Goal: Task Accomplishment & Management: Manage account settings

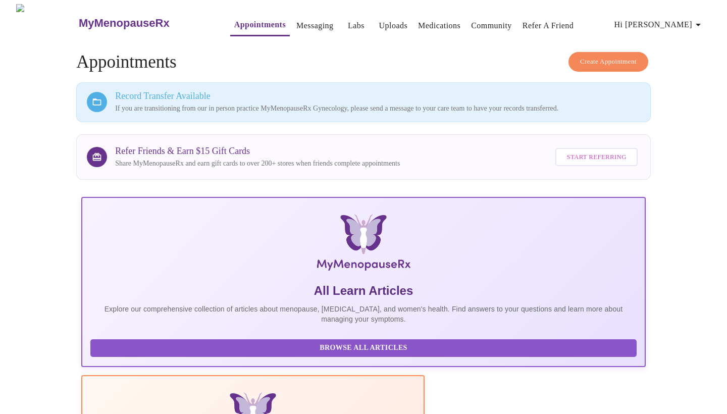
click at [379, 19] on link "Uploads" at bounding box center [393, 26] width 29 height 14
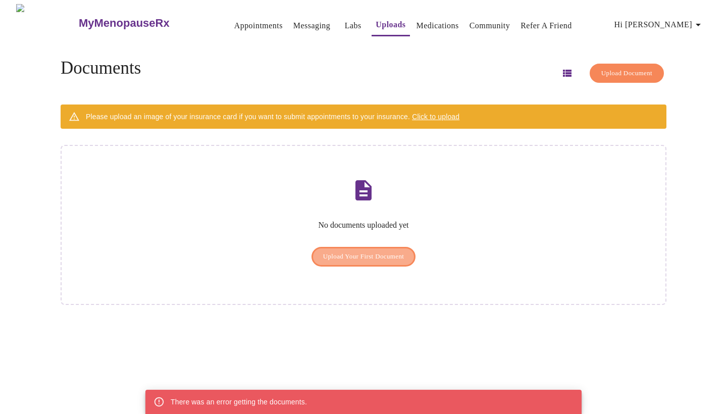
click at [397, 251] on span "Upload Your First Document" at bounding box center [363, 257] width 81 height 12
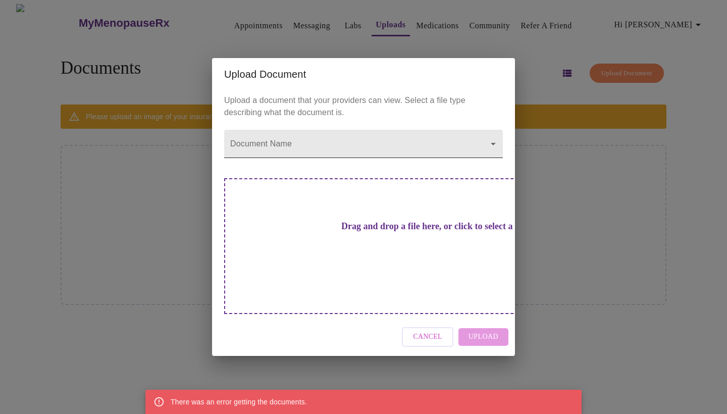
click at [379, 161] on body "MyMenopauseRx Appointments Messaging Labs Uploads Medications Community Refer a…" at bounding box center [363, 211] width 719 height 414
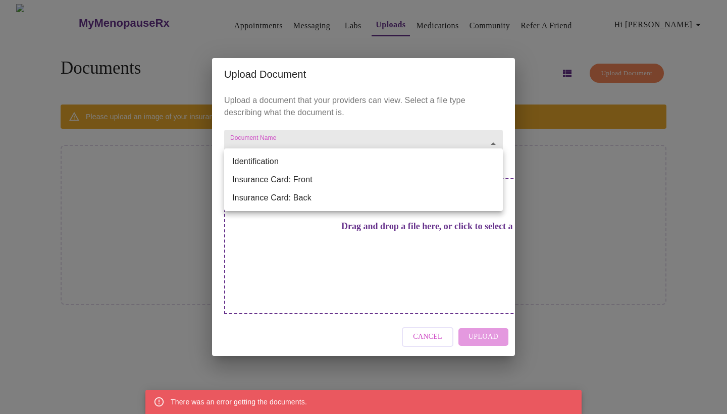
click at [379, 161] on li "Identification" at bounding box center [363, 161] width 279 height 18
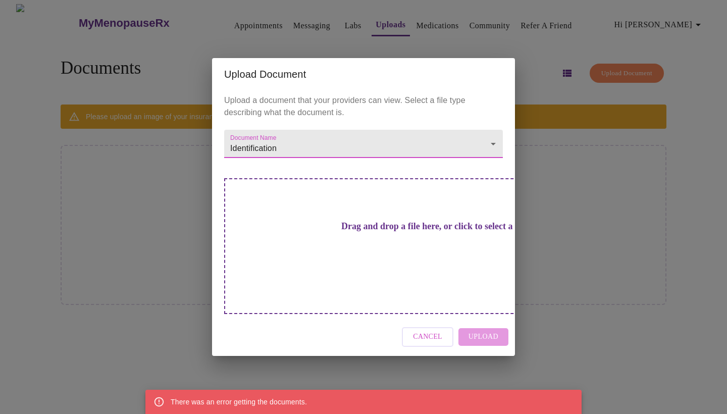
click at [368, 232] on h3 "Drag and drop a file here, or click to select a file" at bounding box center [434, 226] width 279 height 11
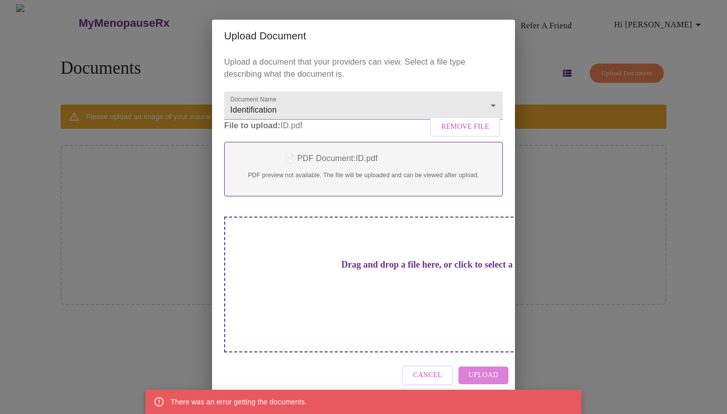
click at [484, 369] on span "Upload" at bounding box center [483, 375] width 30 height 13
click at [491, 369] on span "Upload" at bounding box center [483, 375] width 30 height 13
click at [268, 406] on div "There was an error getting the documents." at bounding box center [239, 402] width 136 height 18
click at [329, 187] on div "📄 PDF Document: ID.pdf PDF preview not available. The file will be uploaded and…" at bounding box center [363, 169] width 279 height 55
click at [464, 133] on span "Remove File" at bounding box center [465, 127] width 48 height 13
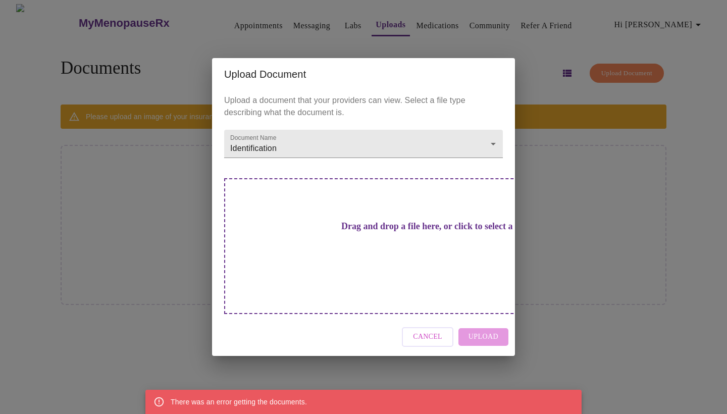
click at [358, 253] on div "Drag and drop a file here, or click to select a file" at bounding box center [434, 246] width 420 height 136
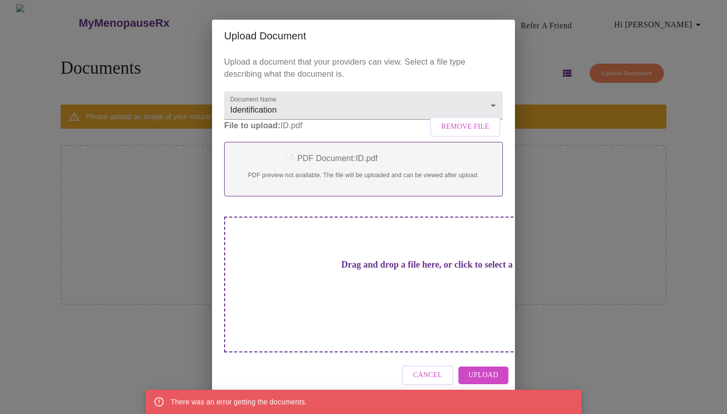
click at [479, 369] on span "Upload" at bounding box center [483, 375] width 30 height 13
click at [479, 360] on div "Cancel" at bounding box center [363, 375] width 303 height 38
click at [476, 137] on span "Remove File" at bounding box center [464, 127] width 75 height 30
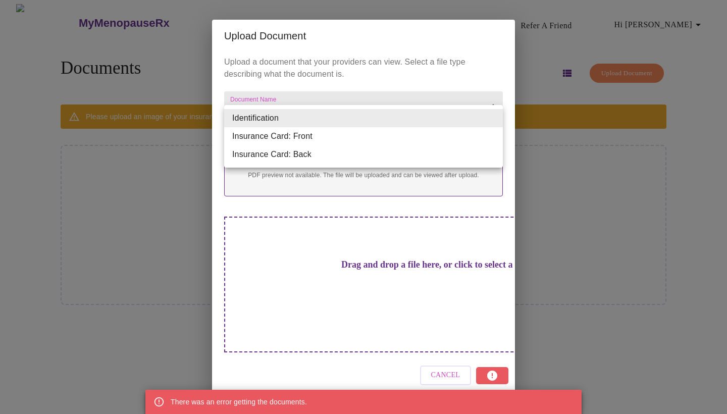
click at [494, 120] on body "MyMenopauseRx Appointments Messaging Labs Uploads Medications Community Refer a…" at bounding box center [363, 211] width 719 height 414
click at [477, 141] on li "Insurance Card: Front" at bounding box center [363, 136] width 279 height 18
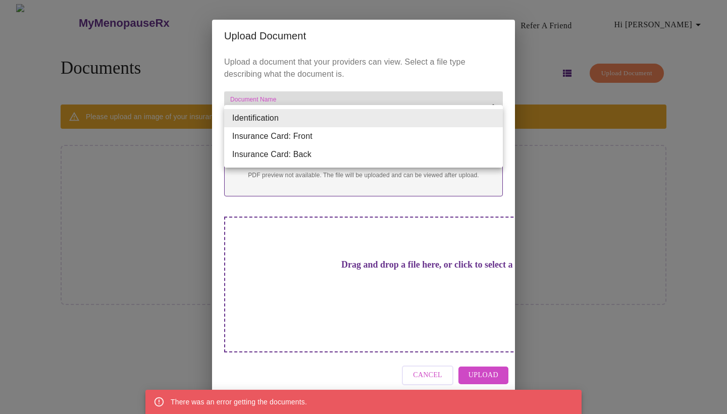
type input "Insurance Card: Front"
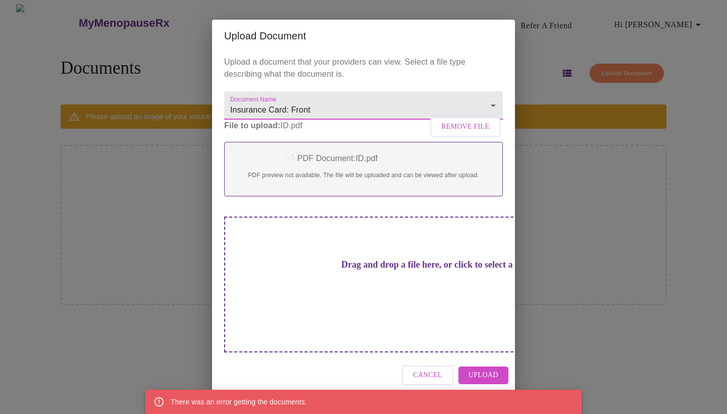
click at [459, 133] on span "Remove File" at bounding box center [465, 127] width 48 height 13
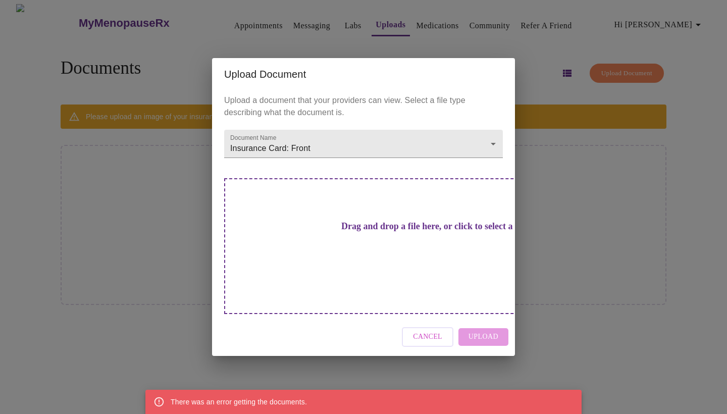
click at [359, 232] on h3 "Drag and drop a file here, or click to select a file" at bounding box center [434, 226] width 279 height 11
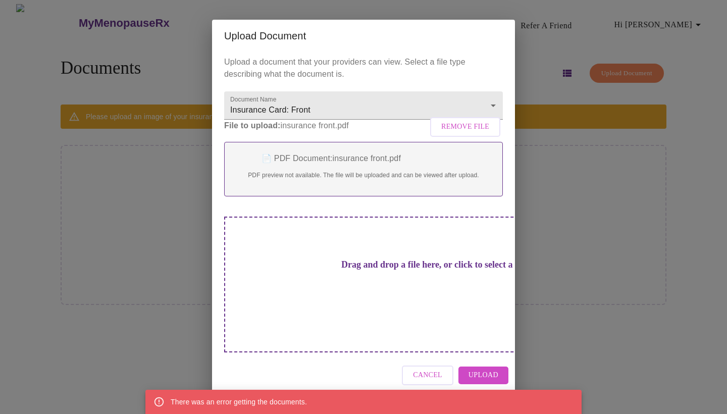
click at [494, 369] on span "Upload" at bounding box center [483, 375] width 30 height 13
click at [478, 133] on span "Remove File" at bounding box center [465, 127] width 48 height 13
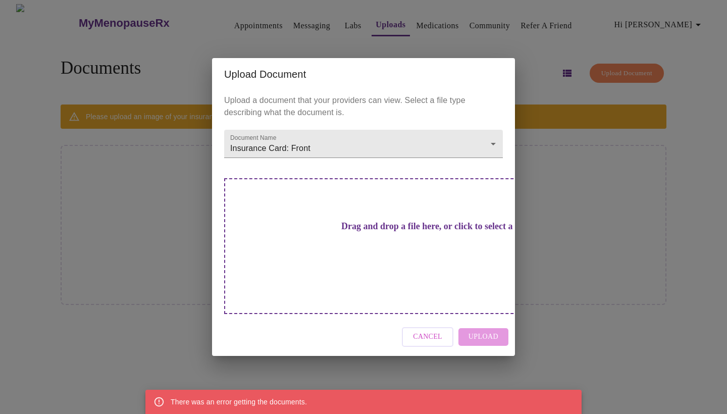
click at [425, 327] on button "Cancel" at bounding box center [427, 337] width 51 height 20
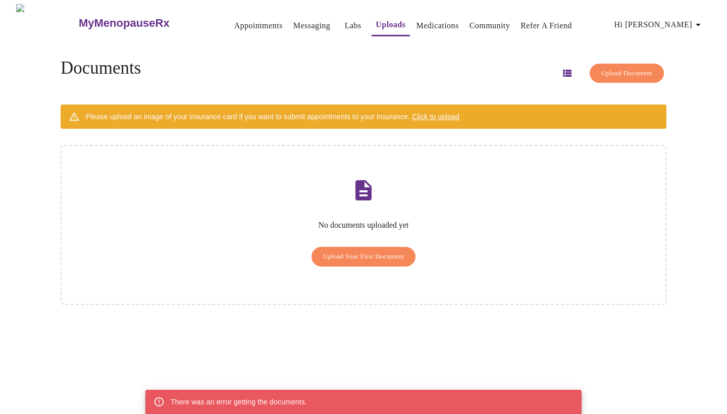
click at [455, 115] on span "Click to upload" at bounding box center [435, 117] width 47 height 8
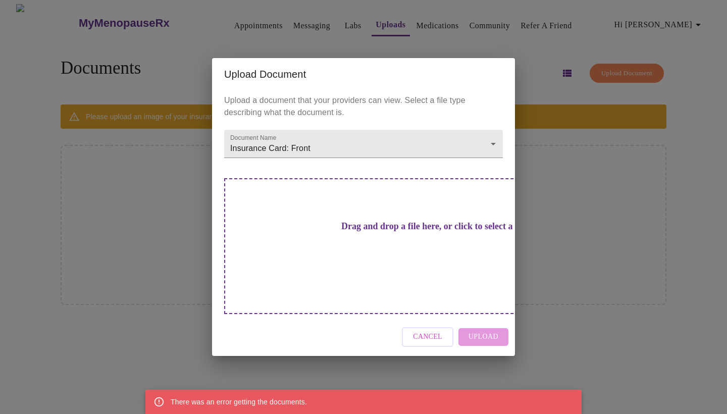
click at [543, 73] on div "Upload Document Upload a document that your providers can view. Select a file t…" at bounding box center [363, 207] width 727 height 414
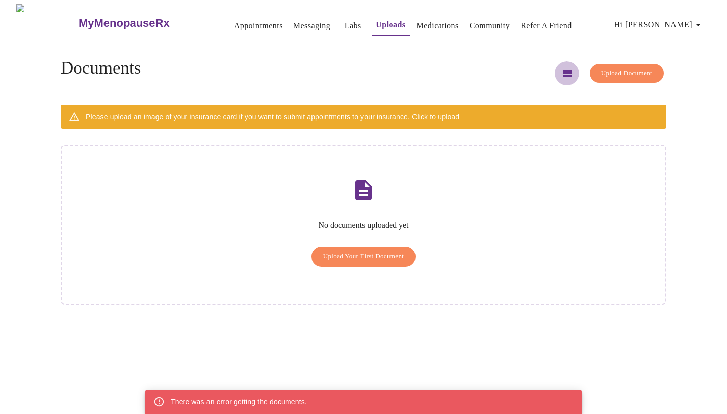
click at [563, 71] on icon "button" at bounding box center [567, 73] width 9 height 7
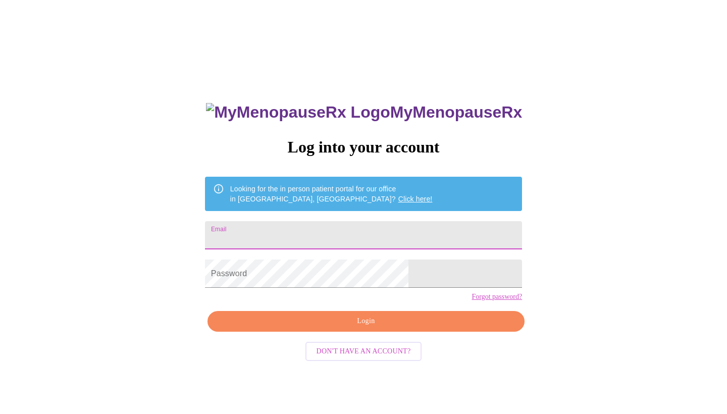
type input "[EMAIL_ADDRESS][DOMAIN_NAME]"
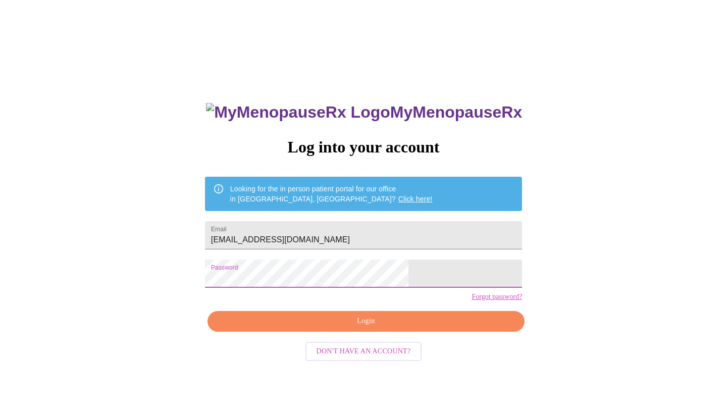
click at [385, 328] on span "Login" at bounding box center [366, 321] width 294 height 13
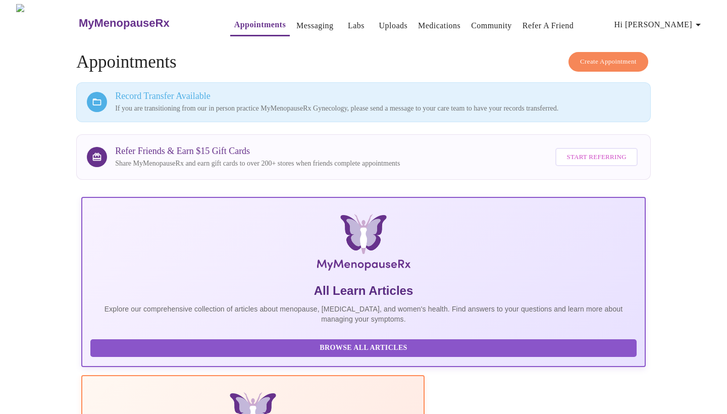
click at [379, 22] on link "Uploads" at bounding box center [393, 26] width 29 height 14
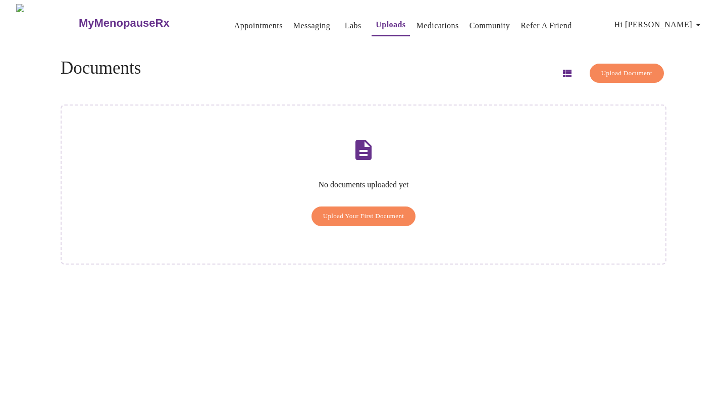
click at [600, 64] on button "Upload Document" at bounding box center [626, 74] width 74 height 20
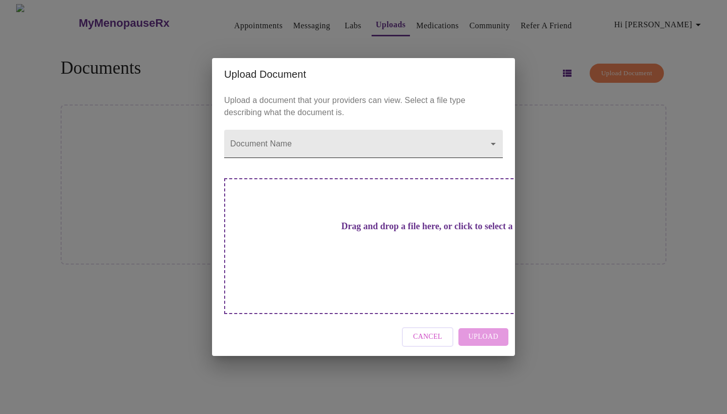
click at [343, 159] on body "MyMenopauseRx Appointments Messaging Labs Uploads Medications Community Refer a…" at bounding box center [363, 211] width 719 height 414
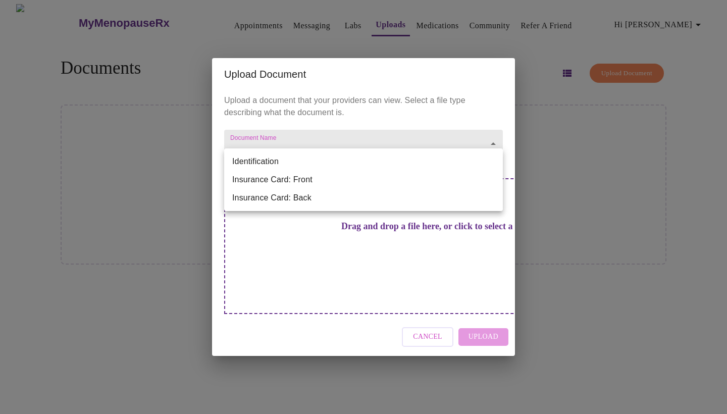
click at [337, 169] on li "Identification" at bounding box center [363, 161] width 279 height 18
type input "Identification"
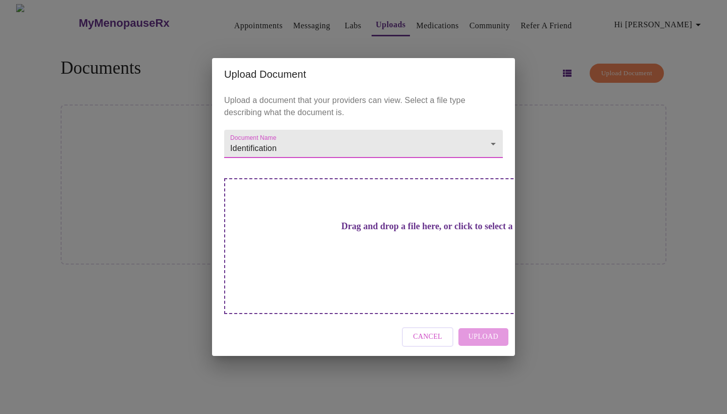
click at [337, 232] on h3 "Drag and drop a file here, or click to select a file" at bounding box center [434, 226] width 279 height 11
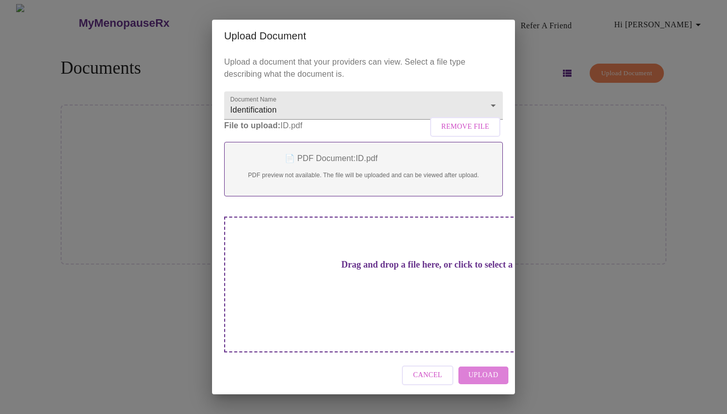
click at [495, 369] on button "Upload" at bounding box center [483, 375] width 50 height 18
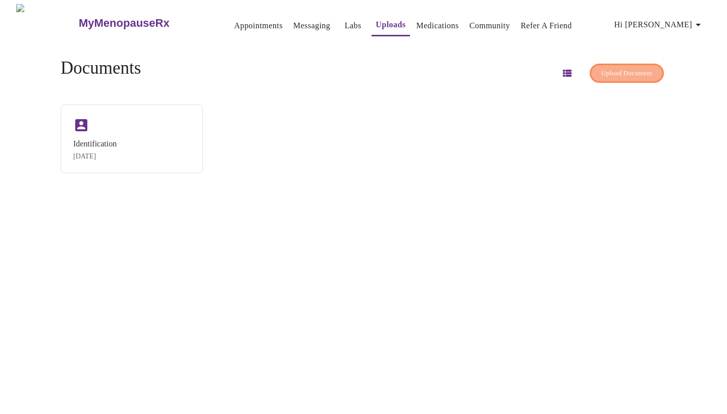
click at [617, 68] on span "Upload Document" at bounding box center [626, 74] width 51 height 12
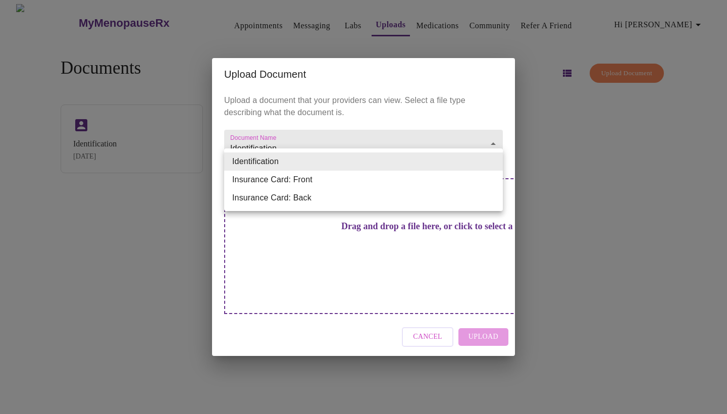
click at [421, 157] on body "MyMenopauseRx Appointments Messaging Labs Uploads Medications Community Refer a…" at bounding box center [363, 211] width 719 height 414
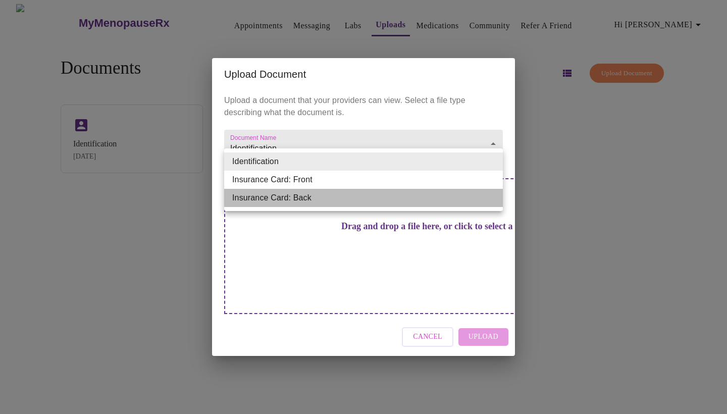
click at [419, 189] on li "Insurance Card: Back" at bounding box center [363, 198] width 279 height 18
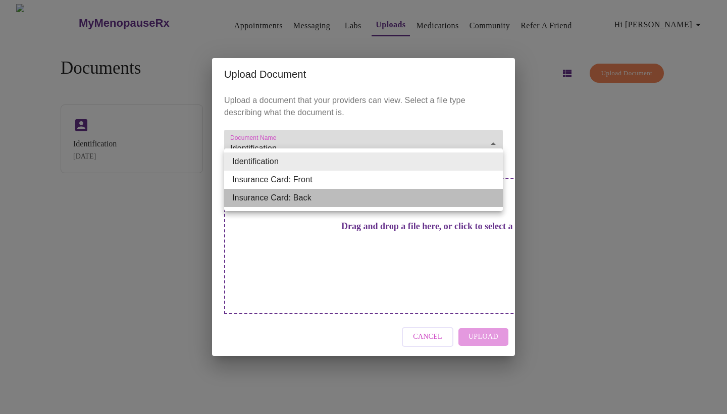
type input "Insurance Card: Back"
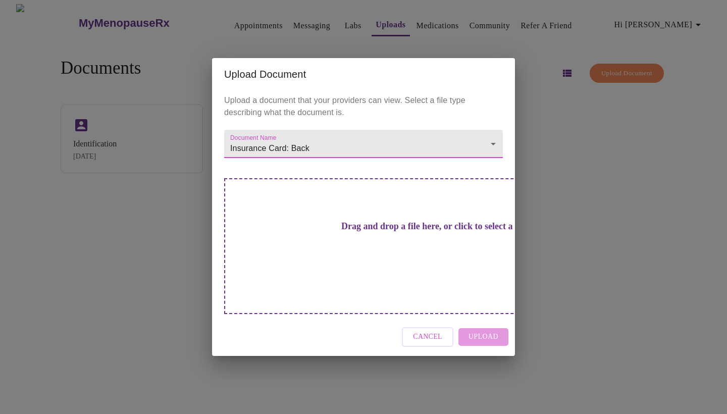
click at [385, 232] on h3 "Drag and drop a file here, or click to select a file" at bounding box center [434, 226] width 279 height 11
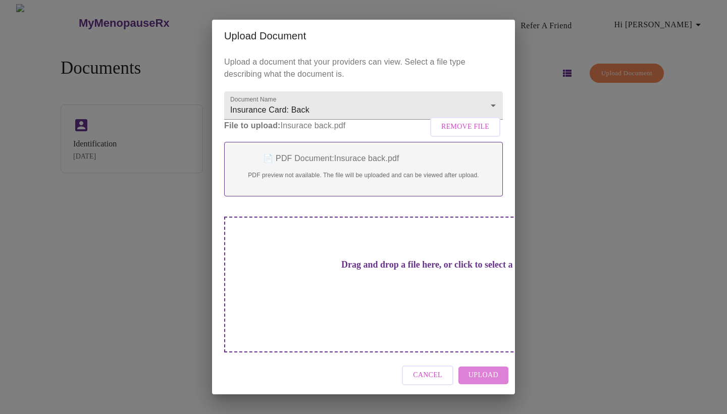
click at [491, 369] on span "Upload" at bounding box center [483, 375] width 30 height 13
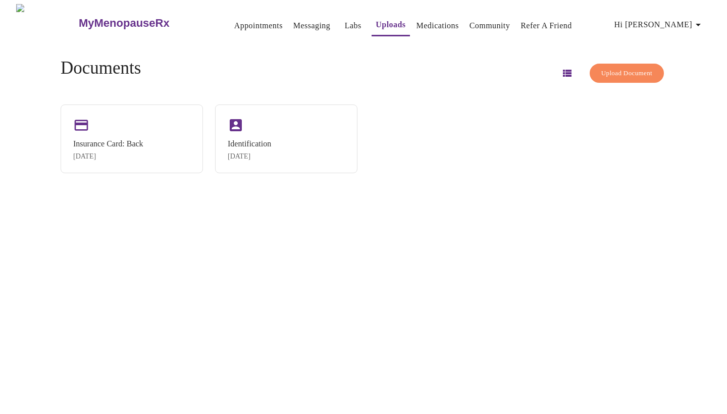
click at [628, 68] on span "Upload Document" at bounding box center [626, 74] width 51 height 12
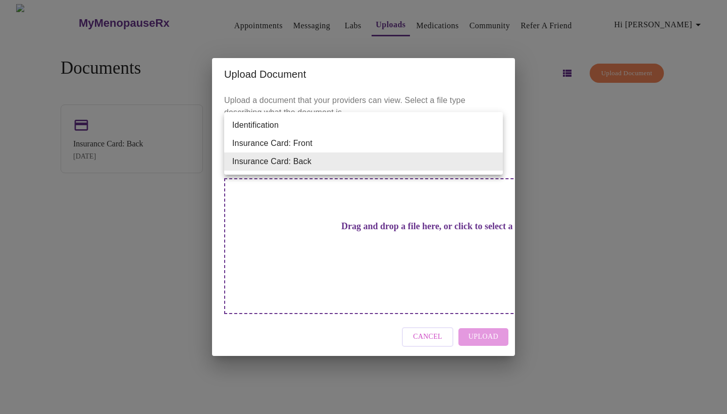
click at [295, 167] on body "MyMenopauseRx Appointments Messaging Labs Uploads Medications Community Refer a…" at bounding box center [363, 211] width 719 height 414
click at [297, 146] on li "Insurance Card: Front" at bounding box center [363, 143] width 279 height 18
type input "Insurance Card: Front"
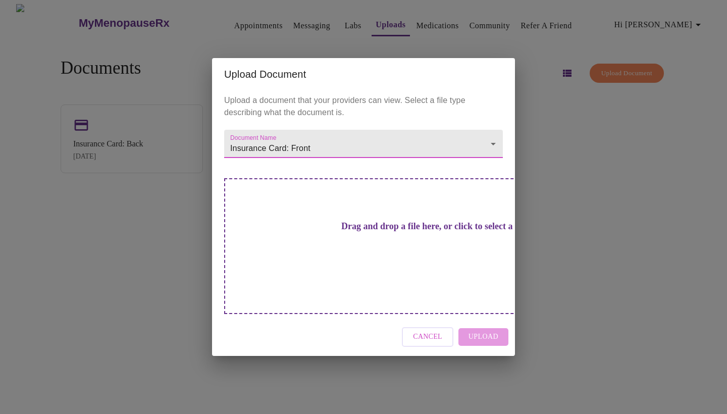
click at [318, 230] on h3 "Drag and drop a file here, or click to select a file" at bounding box center [434, 226] width 279 height 11
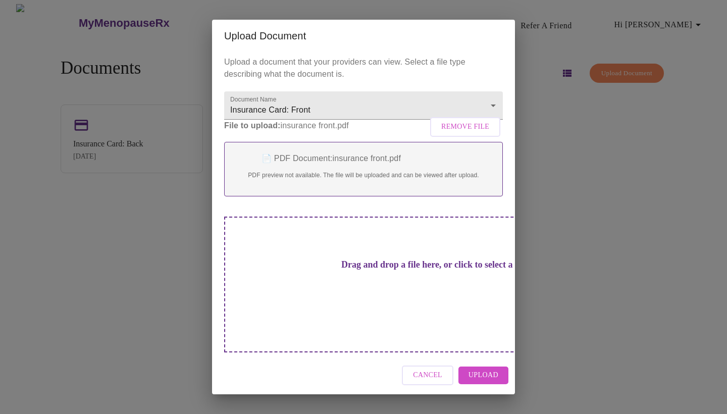
click at [490, 369] on span "Upload" at bounding box center [483, 375] width 30 height 13
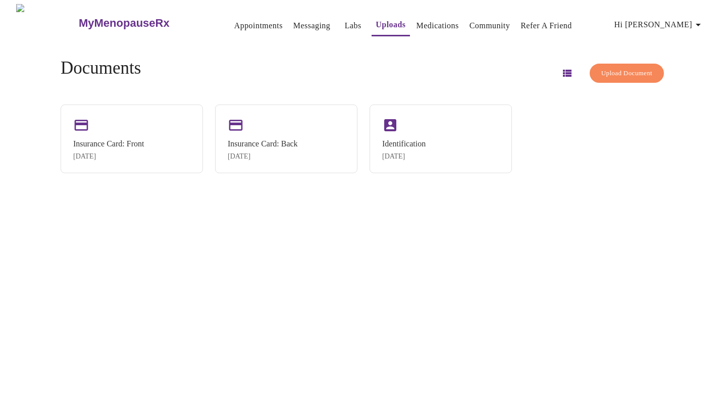
click at [606, 70] on span "Upload Document" at bounding box center [626, 74] width 51 height 12
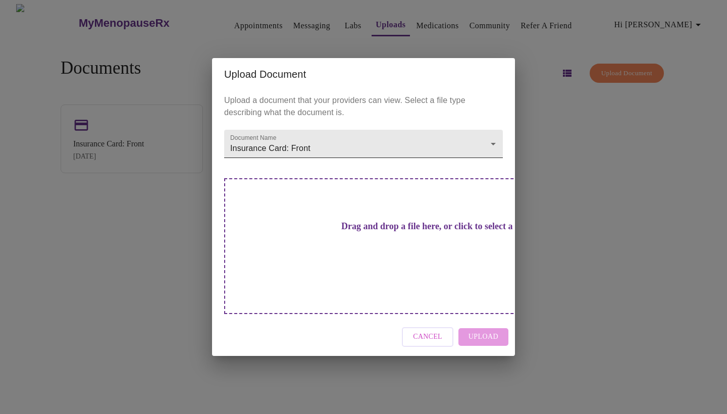
click at [484, 166] on body "MyMenopauseRx Appointments Messaging Labs Uploads Medications Community Refer a…" at bounding box center [363, 211] width 719 height 414
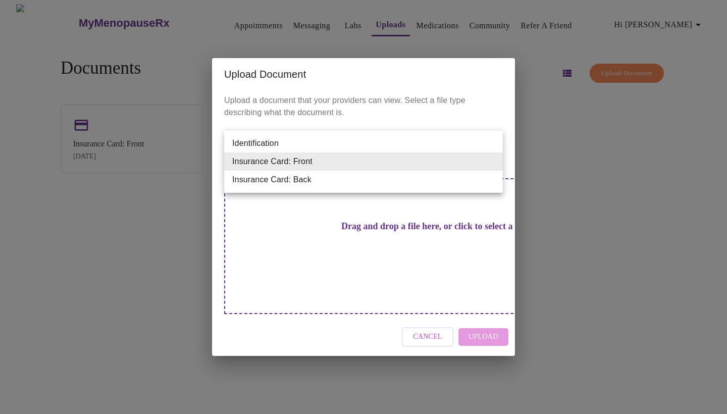
click at [554, 175] on div at bounding box center [363, 207] width 727 height 414
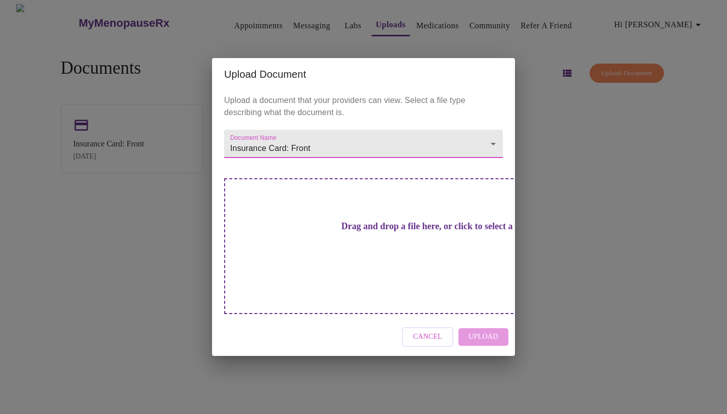
click at [425, 331] on span "Cancel" at bounding box center [427, 337] width 29 height 13
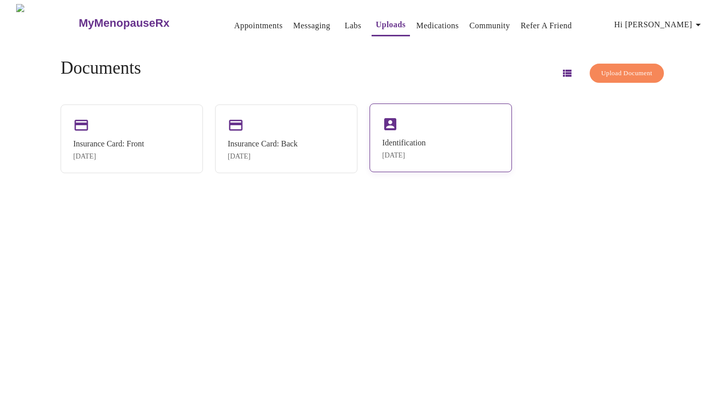
click at [433, 145] on div "Identification [DATE]" at bounding box center [440, 137] width 142 height 69
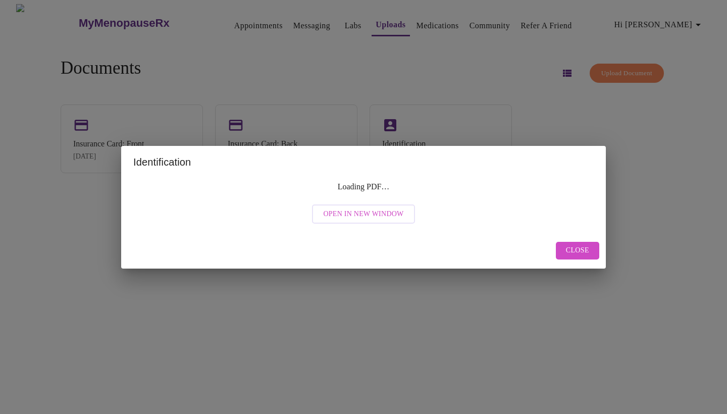
click at [367, 215] on span "Open in New Window" at bounding box center [363, 214] width 80 height 13
click at [356, 219] on span "Open in New Window" at bounding box center [363, 214] width 80 height 13
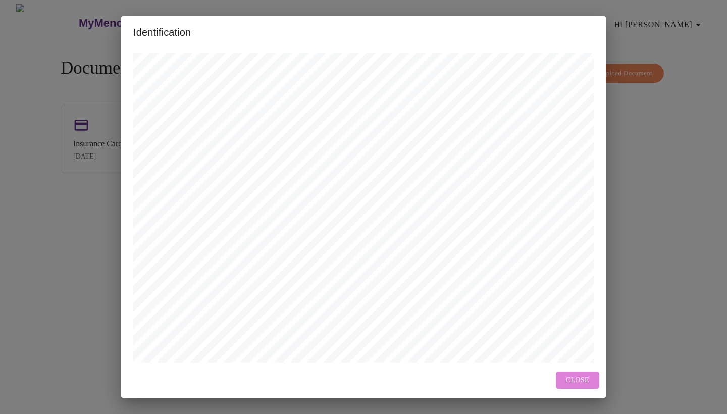
click at [588, 377] on span "Close" at bounding box center [577, 380] width 23 height 13
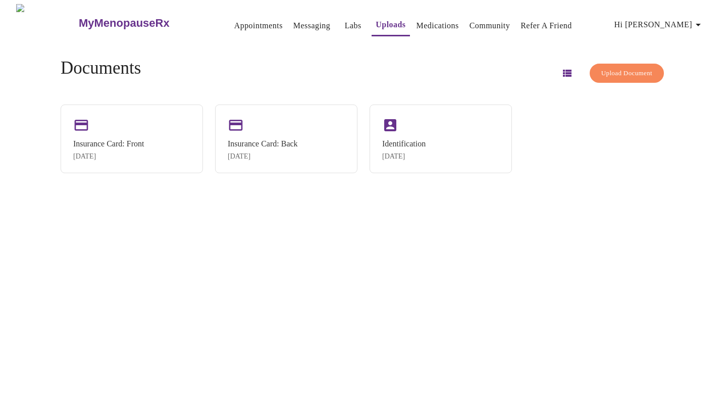
click at [293, 19] on link "Messaging" at bounding box center [311, 26] width 37 height 14
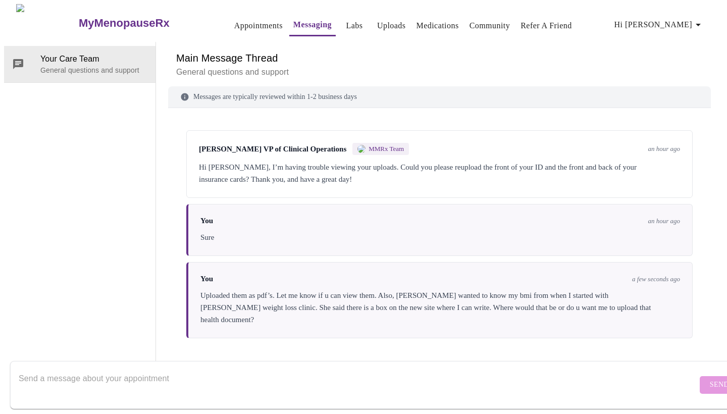
click at [431, 22] on link "Medications" at bounding box center [437, 26] width 42 height 14
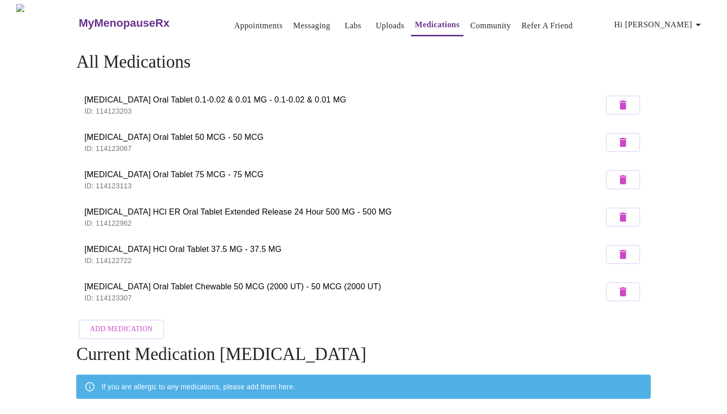
click at [473, 23] on link "Community" at bounding box center [490, 26] width 41 height 14
